Goal: Register for event/course: Register for event/course

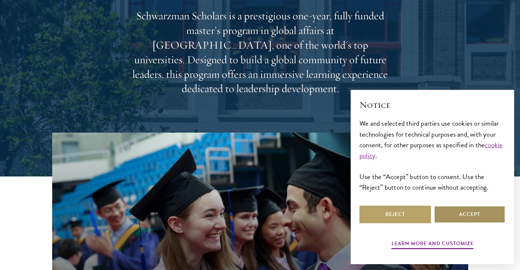
scroll to position [109, 0]
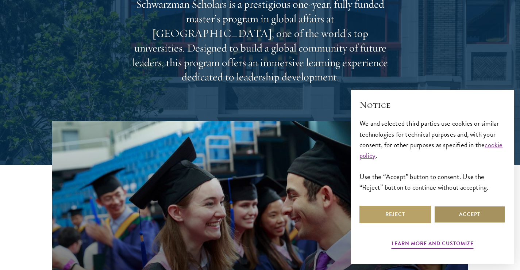
click at [470, 211] on button "Accept" at bounding box center [470, 214] width 72 height 18
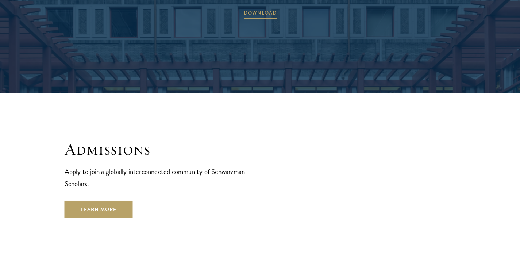
scroll to position [1241, 0]
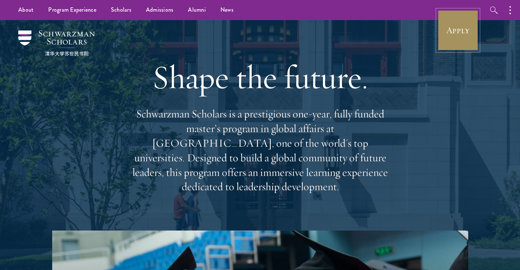
click at [457, 23] on link "Apply" at bounding box center [458, 30] width 41 height 41
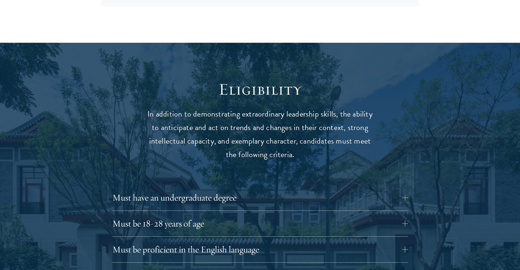
scroll to position [985, 0]
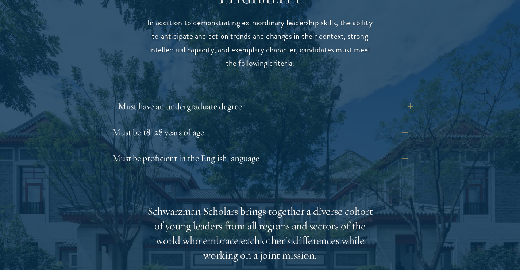
click at [409, 97] on button "Must have an undergraduate degree" at bounding box center [266, 106] width 296 height 18
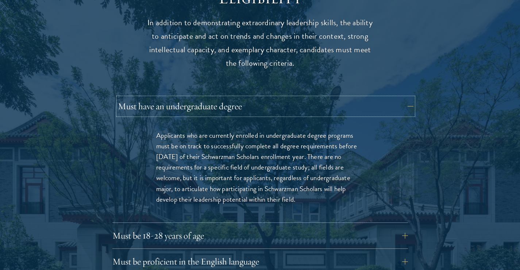
click at [409, 97] on button "Must have an undergraduate degree" at bounding box center [266, 106] width 296 height 18
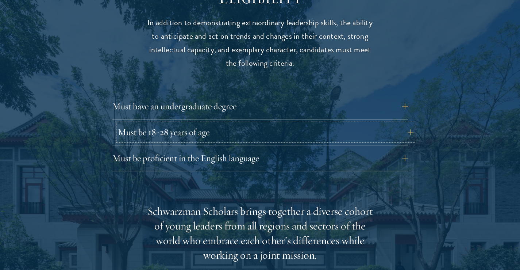
click at [406, 123] on button "Must be 18-28 years of age" at bounding box center [266, 132] width 296 height 18
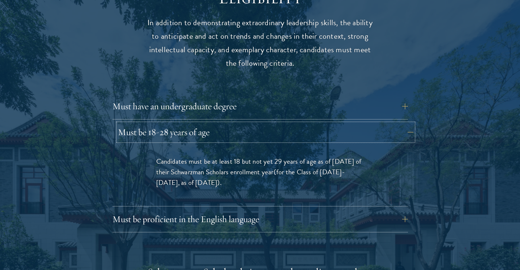
click at [406, 123] on button "Must be 18-28 years of age" at bounding box center [266, 132] width 296 height 18
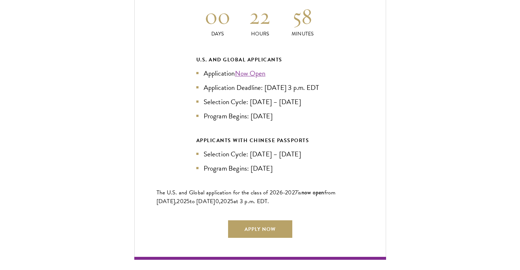
scroll to position [1642, 0]
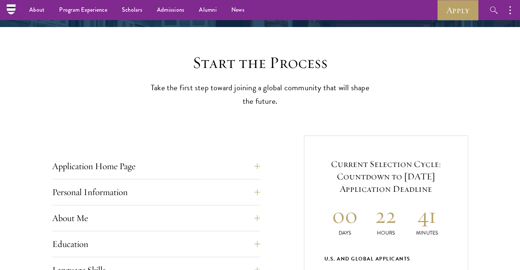
scroll to position [146, 0]
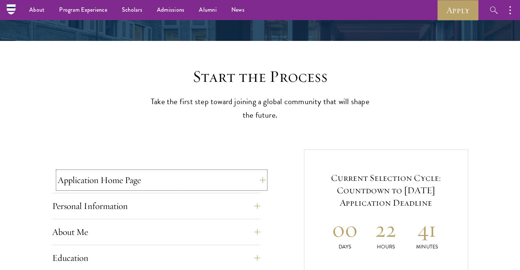
click at [207, 174] on button "Application Home Page" at bounding box center [162, 180] width 208 height 18
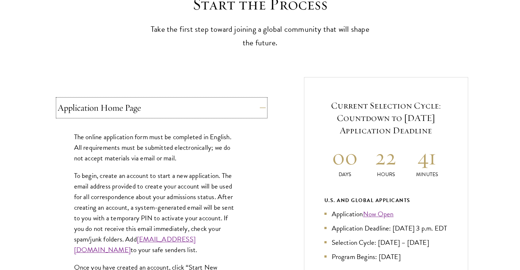
scroll to position [219, 0]
